Goal: Task Accomplishment & Management: Manage account settings

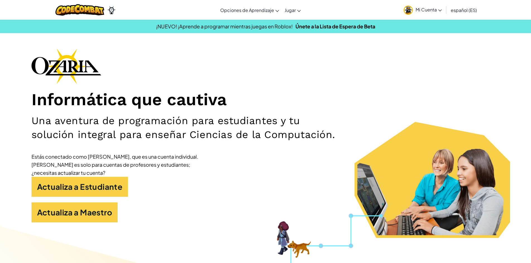
click at [436, 11] on span "Mi Cuenta" at bounding box center [429, 10] width 26 height 6
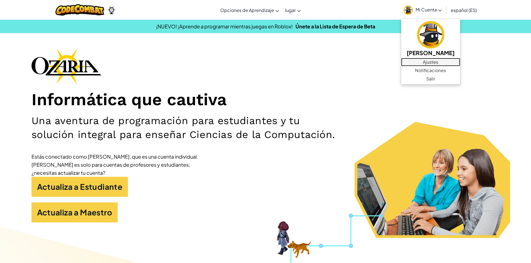
click at [421, 62] on link "Ajustes" at bounding box center [430, 62] width 59 height 8
click at [420, 61] on link "Ajustes" at bounding box center [430, 62] width 59 height 8
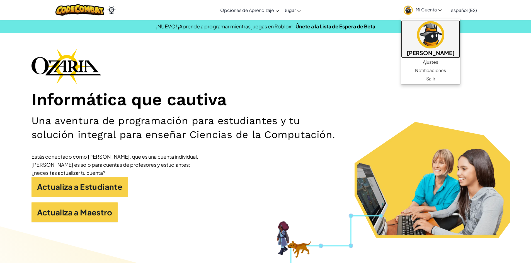
click at [423, 49] on h5 "[PERSON_NAME]" at bounding box center [431, 53] width 48 height 9
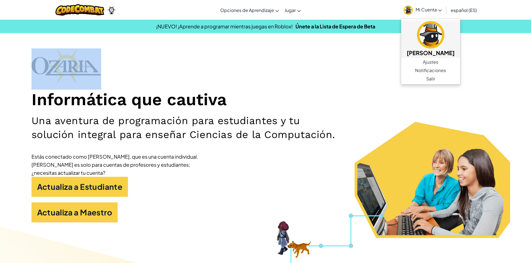
click at [423, 49] on div "Informática que cautiva Una aventura de programación para estudiantes y tu solu…" at bounding box center [266, 139] width 468 height 180
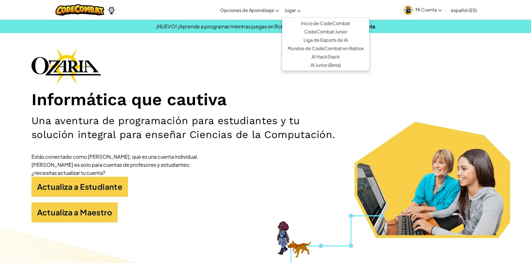
click at [297, 10] on icon at bounding box center [299, 11] width 4 height 2
click at [330, 28] on link "CodeCombat Junior" at bounding box center [325, 32] width 87 height 8
click at [334, 20] on link "Inicio de CodeCombat" at bounding box center [325, 23] width 87 height 8
click at [332, 20] on link "Inicio de CodeCombat" at bounding box center [325, 23] width 87 height 8
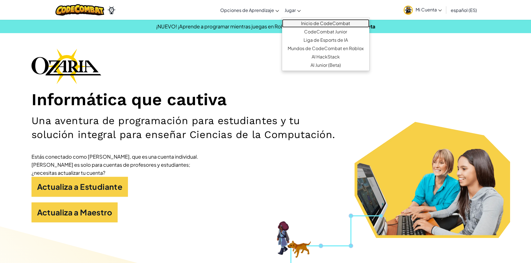
click at [332, 21] on link "Inicio de CodeCombat" at bounding box center [325, 23] width 87 height 8
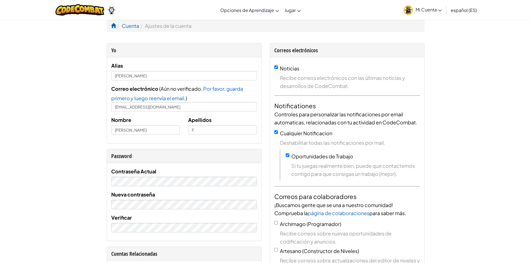
click at [442, 8] on link "Mi Cuenta" at bounding box center [423, 10] width 44 height 18
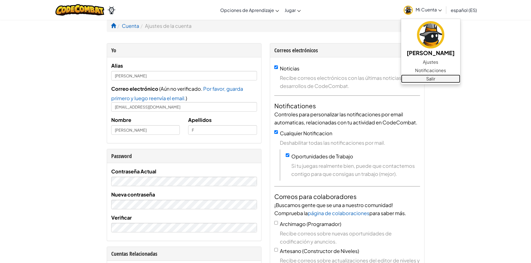
click at [435, 80] on link "Salir" at bounding box center [430, 79] width 59 height 8
